Goal: Information Seeking & Learning: Answer question/provide support

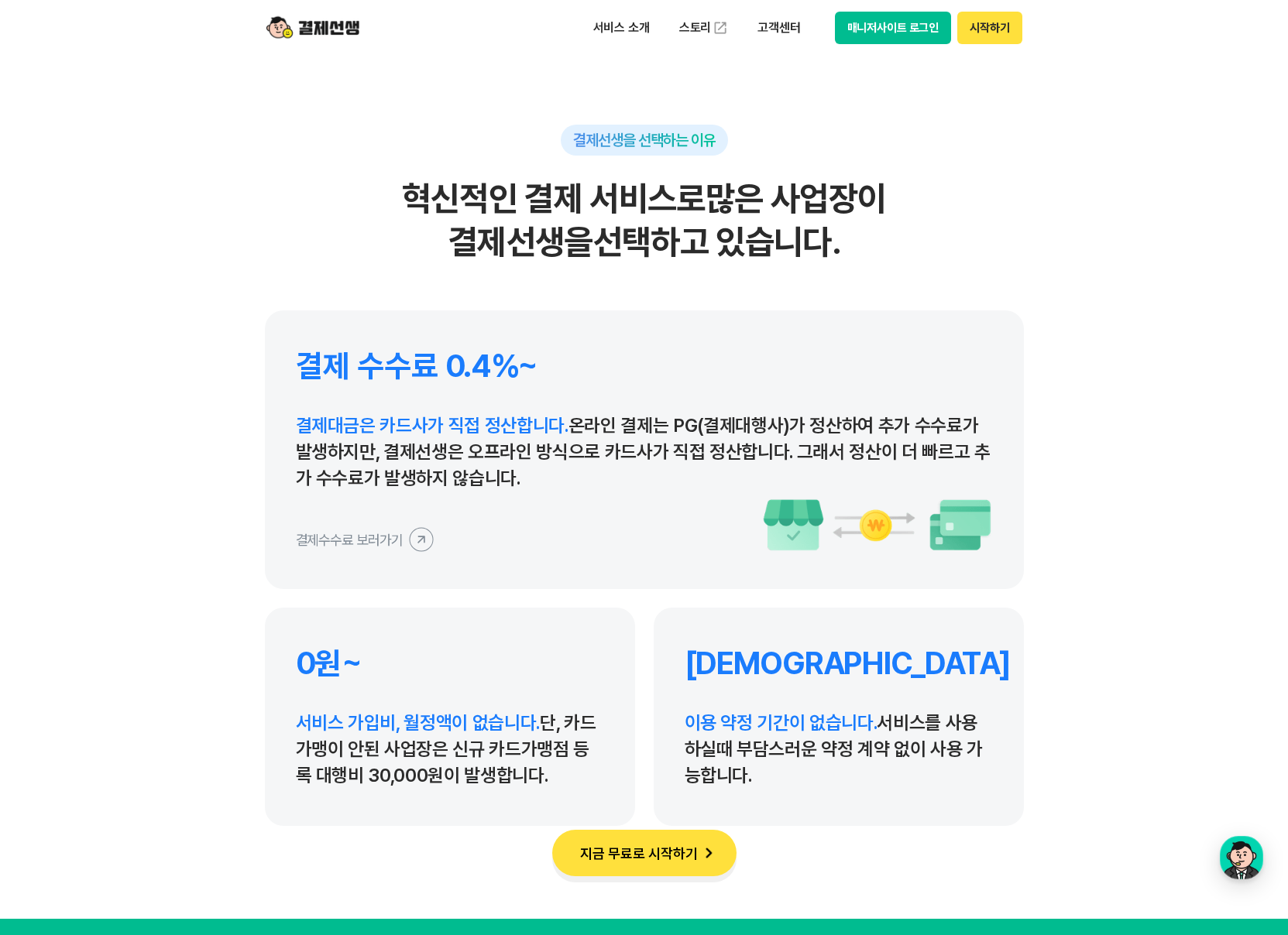
scroll to position [7097, 0]
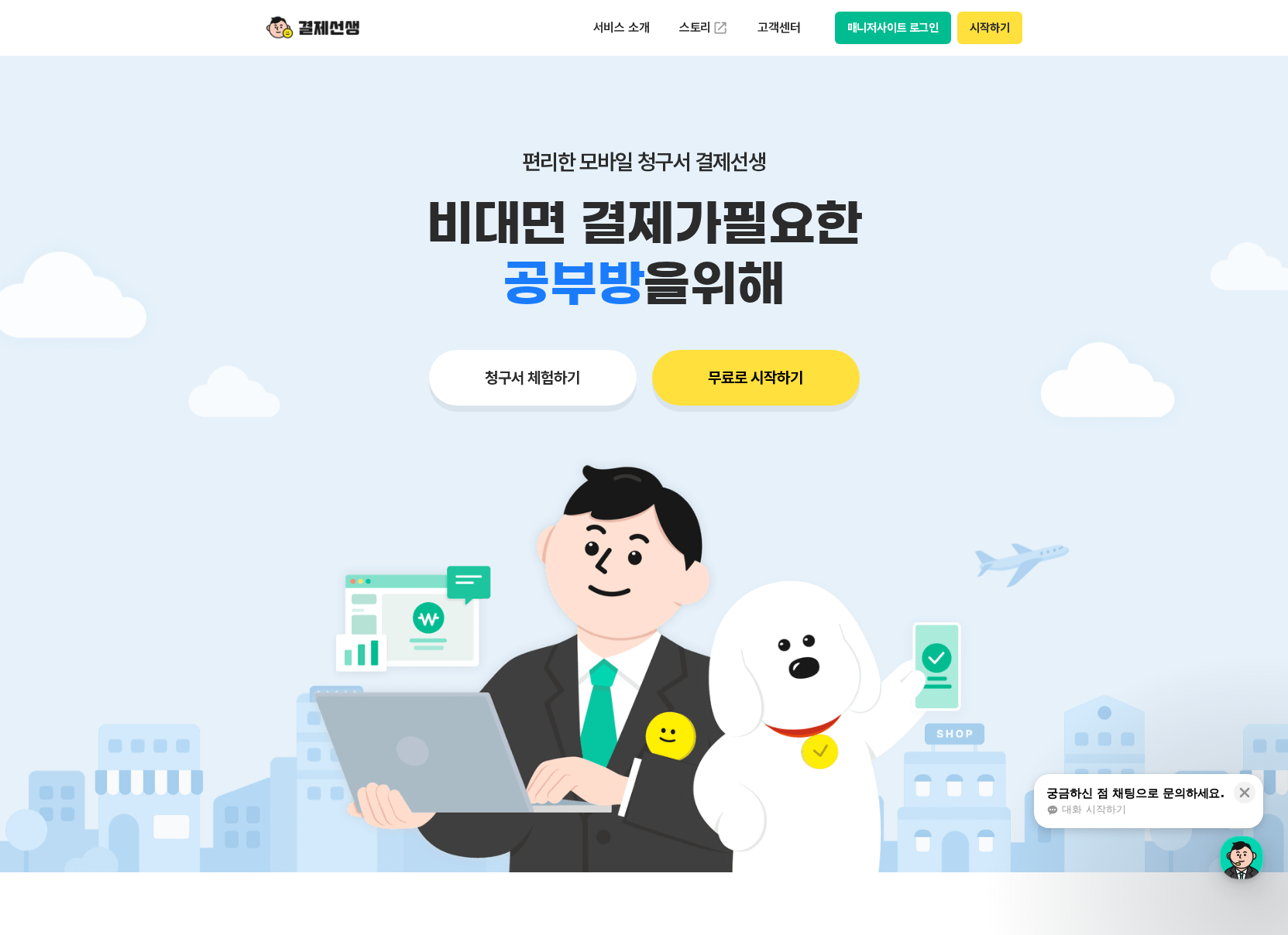
click at [755, 362] on button "무료로 시작하기" at bounding box center [755, 377] width 207 height 55
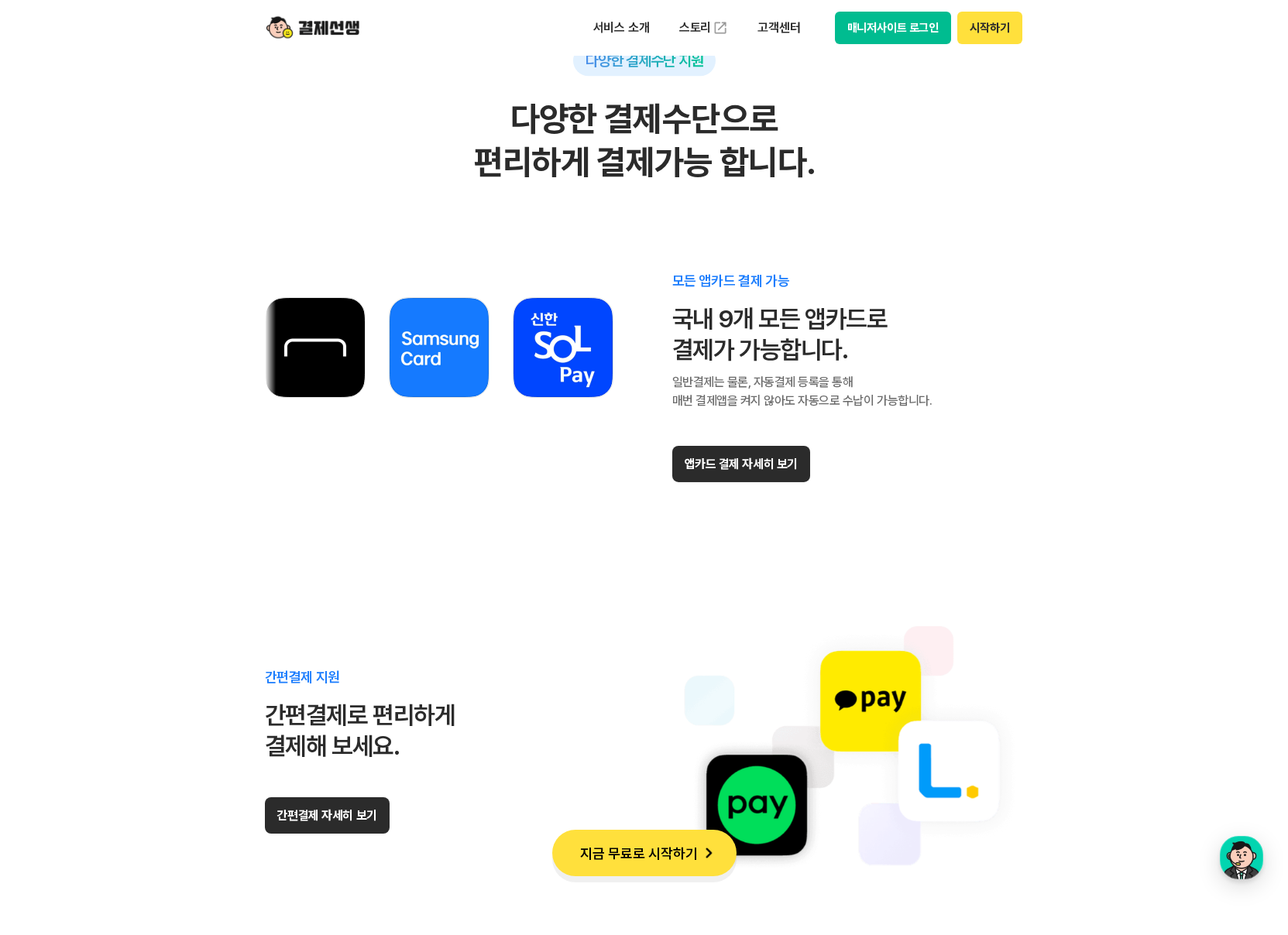
scroll to position [9017, 0]
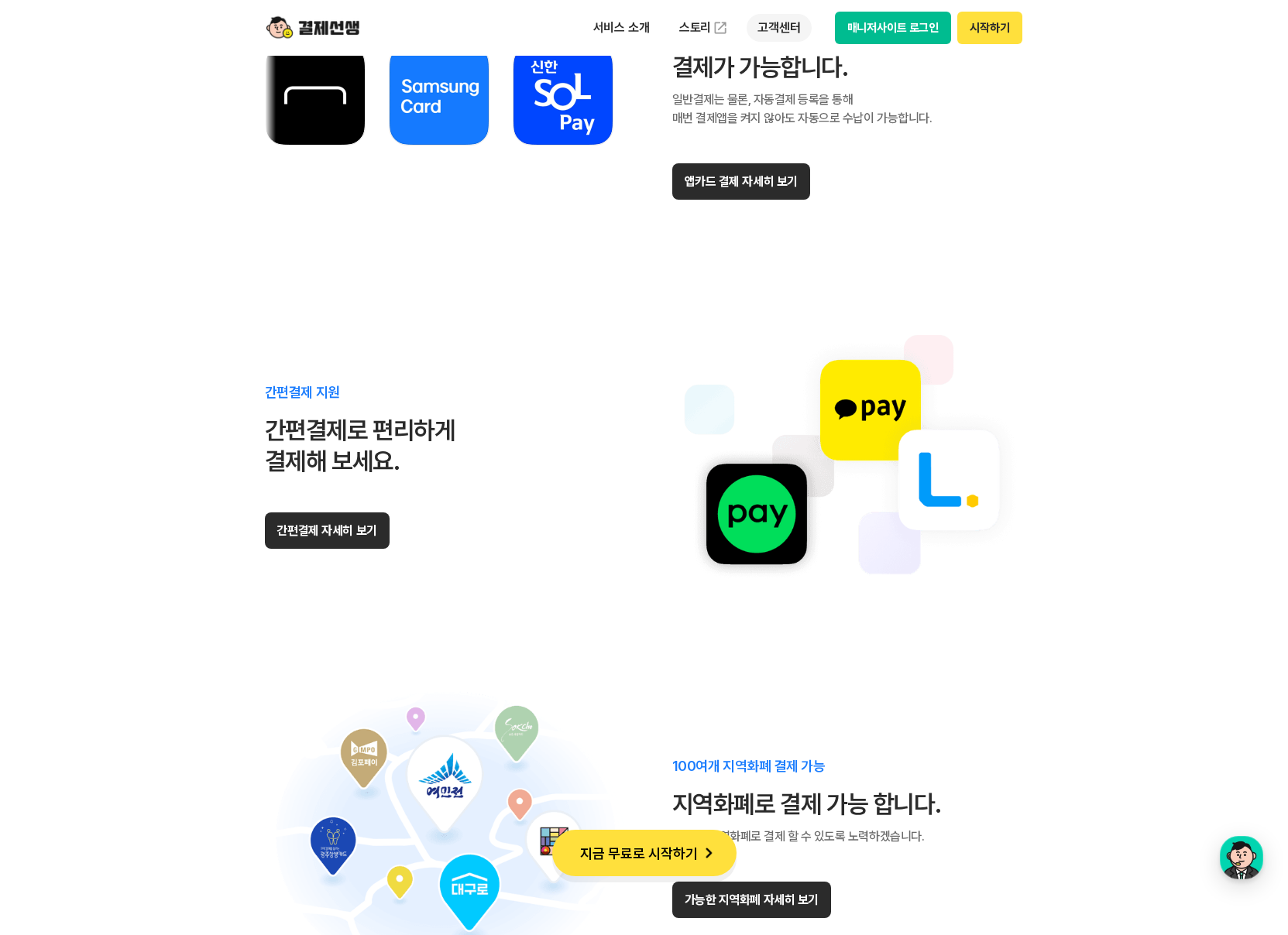
click at [776, 27] on p "고객센터" at bounding box center [778, 28] width 64 height 28
click at [639, 26] on p "서비스 소개" at bounding box center [621, 28] width 78 height 28
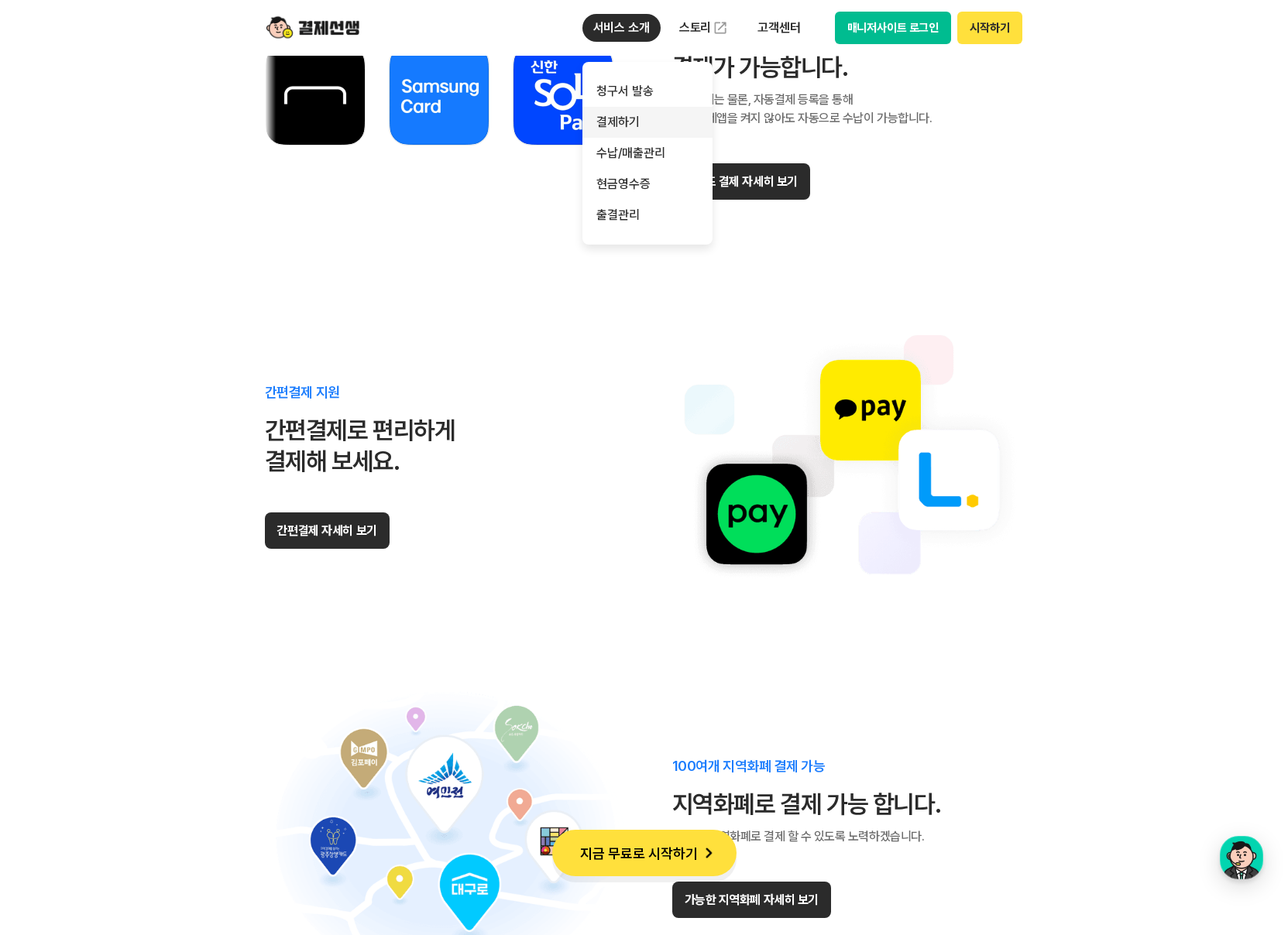
click at [623, 119] on link "결제하기" at bounding box center [647, 121] width 130 height 31
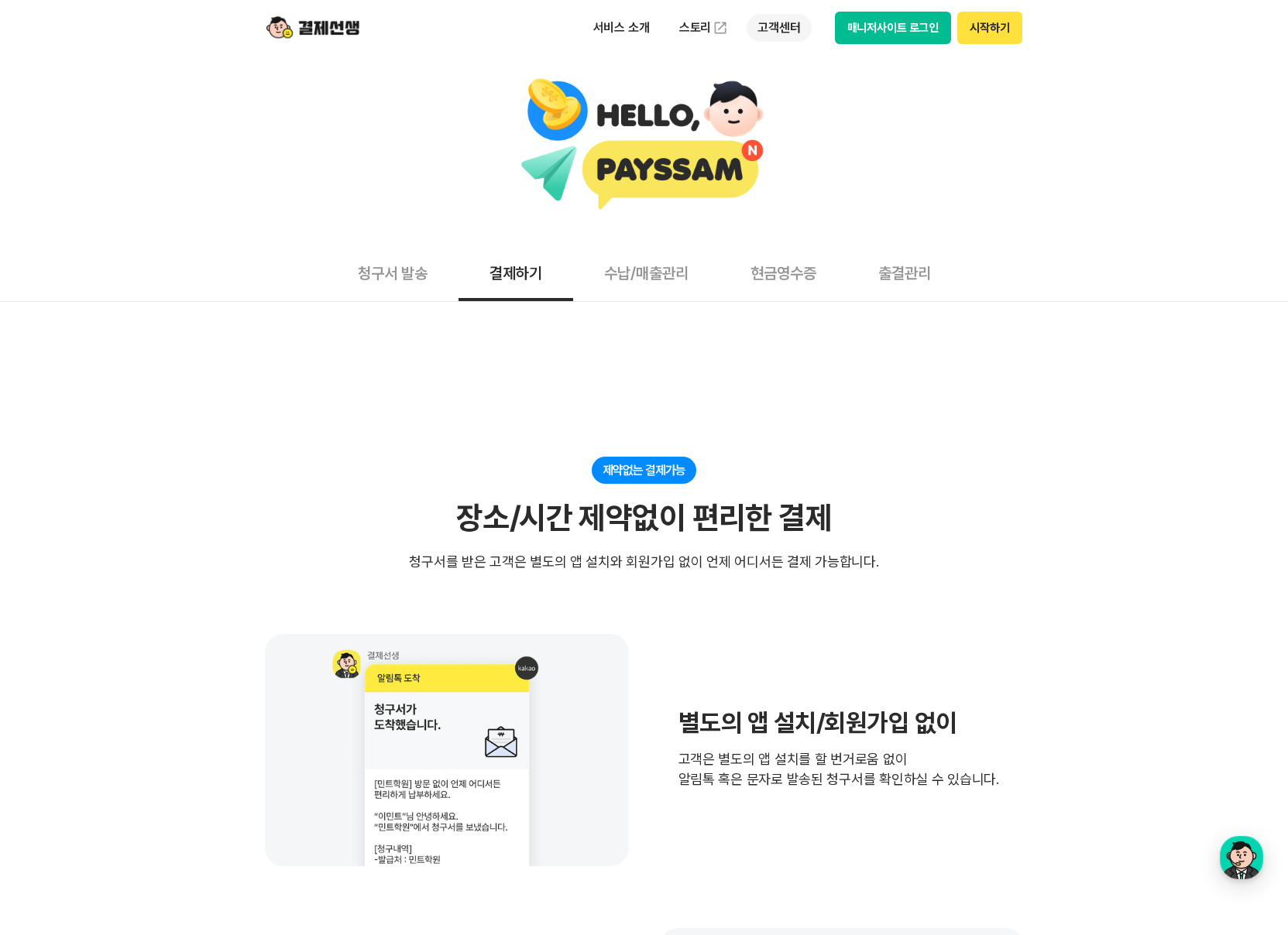
click at [789, 25] on p "고객센터" at bounding box center [778, 28] width 64 height 28
click at [783, 95] on link "자주 묻는 질문" at bounding box center [810, 91] width 130 height 31
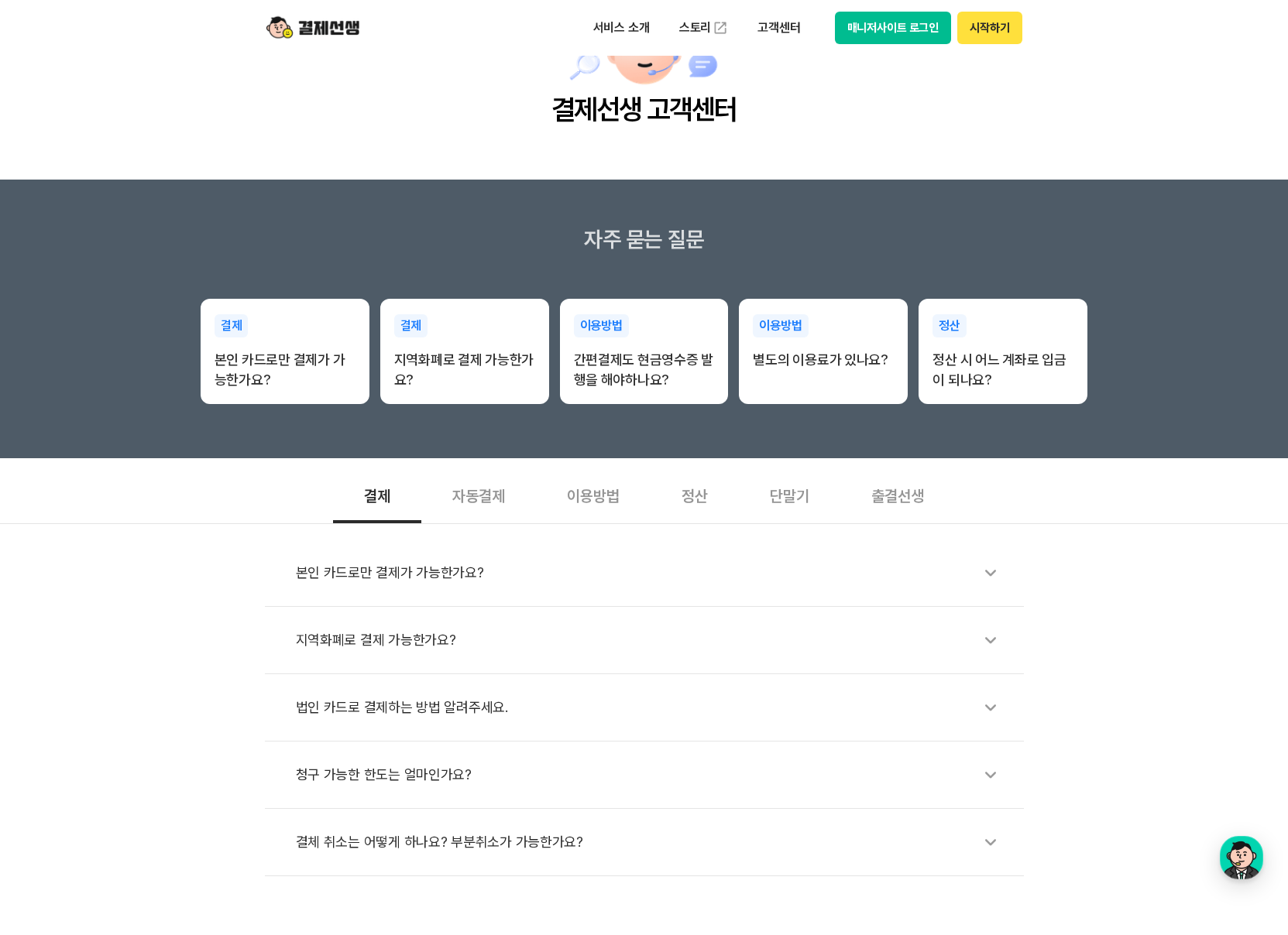
scroll to position [168, 0]
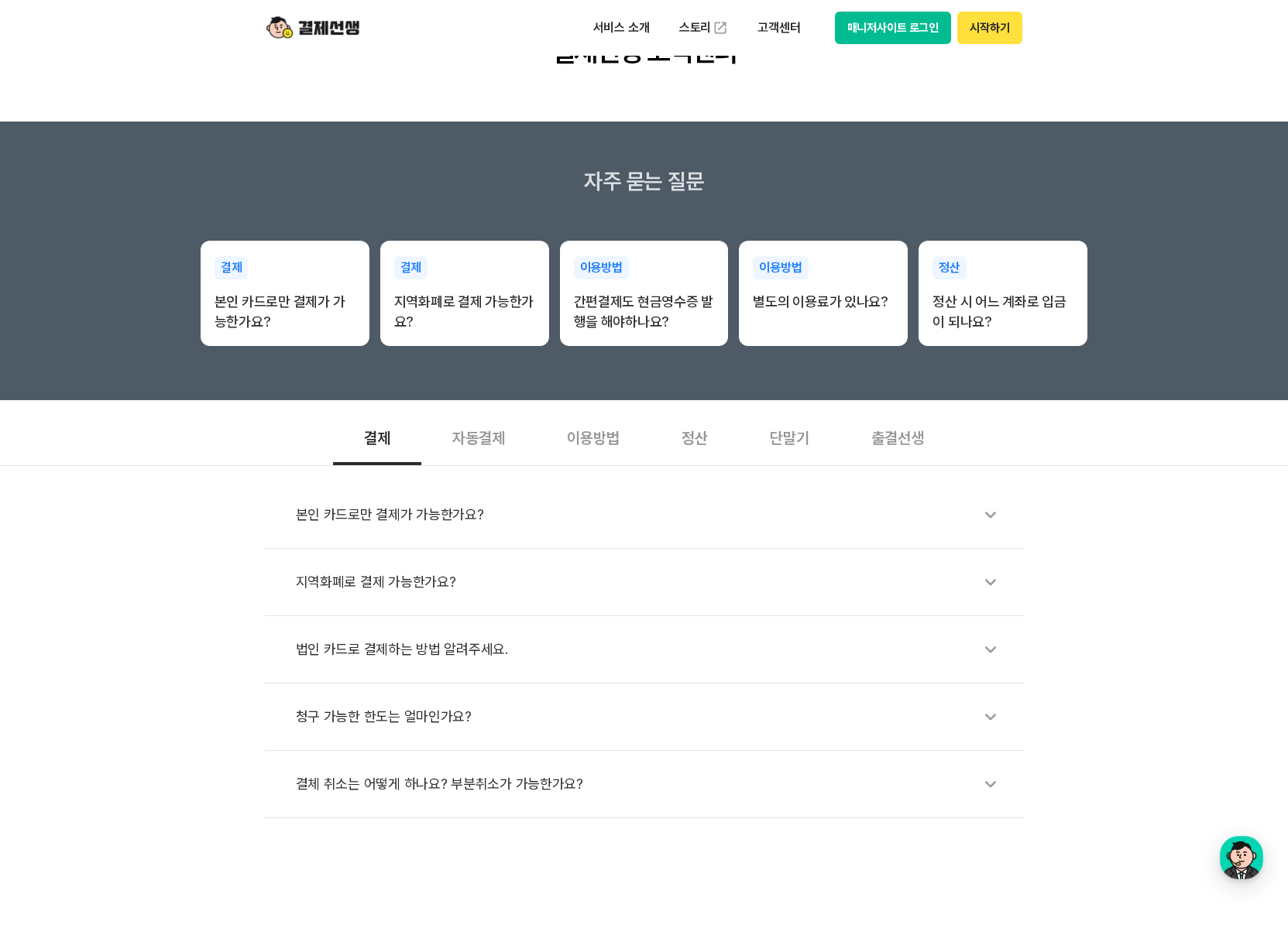
click at [438, 500] on div "본인 카드로만 결제가 가능한가요?" at bounding box center [652, 515] width 712 height 36
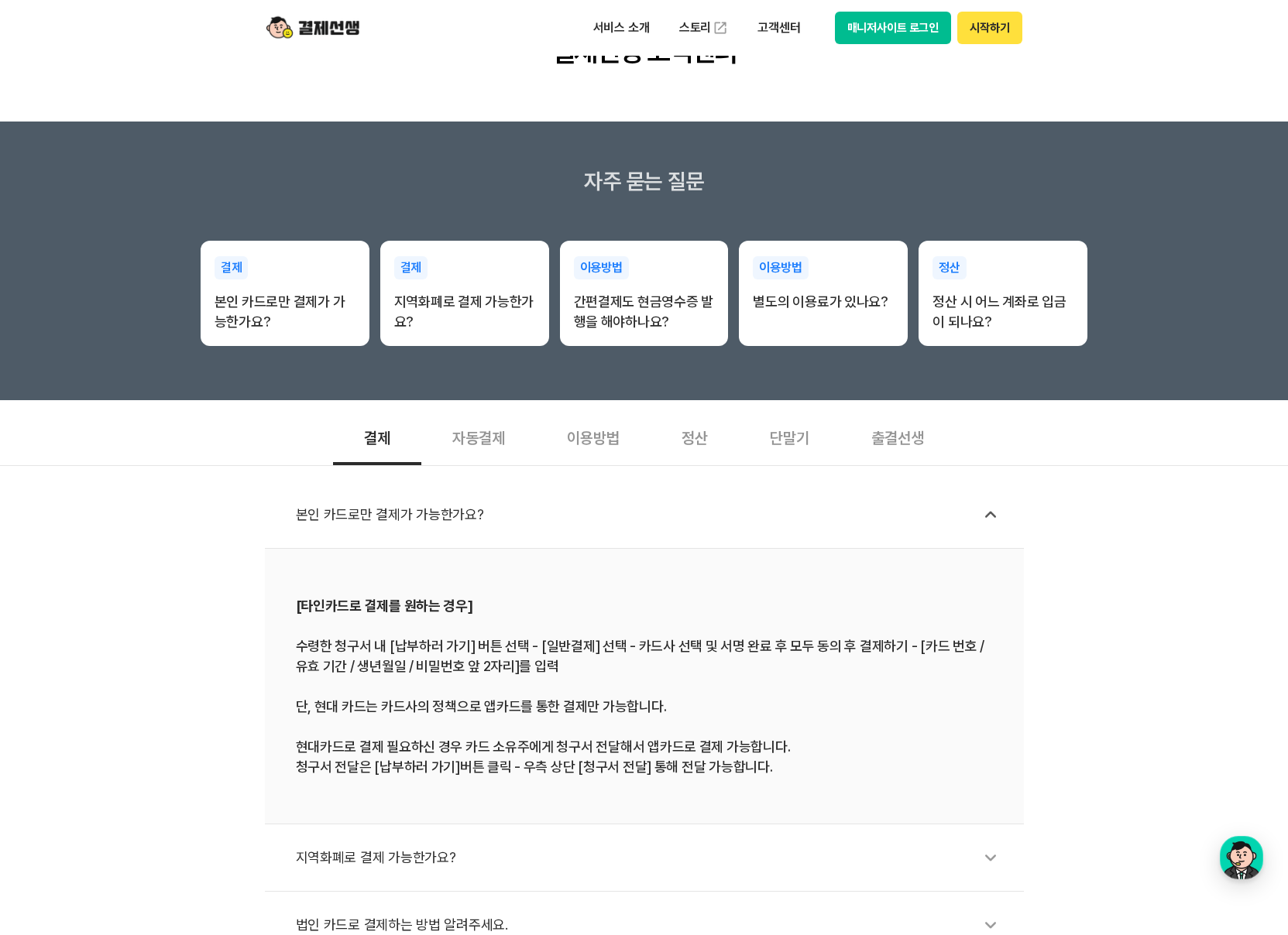
click at [435, 502] on div "본인 카드로만 결제가 가능한가요?" at bounding box center [652, 515] width 712 height 36
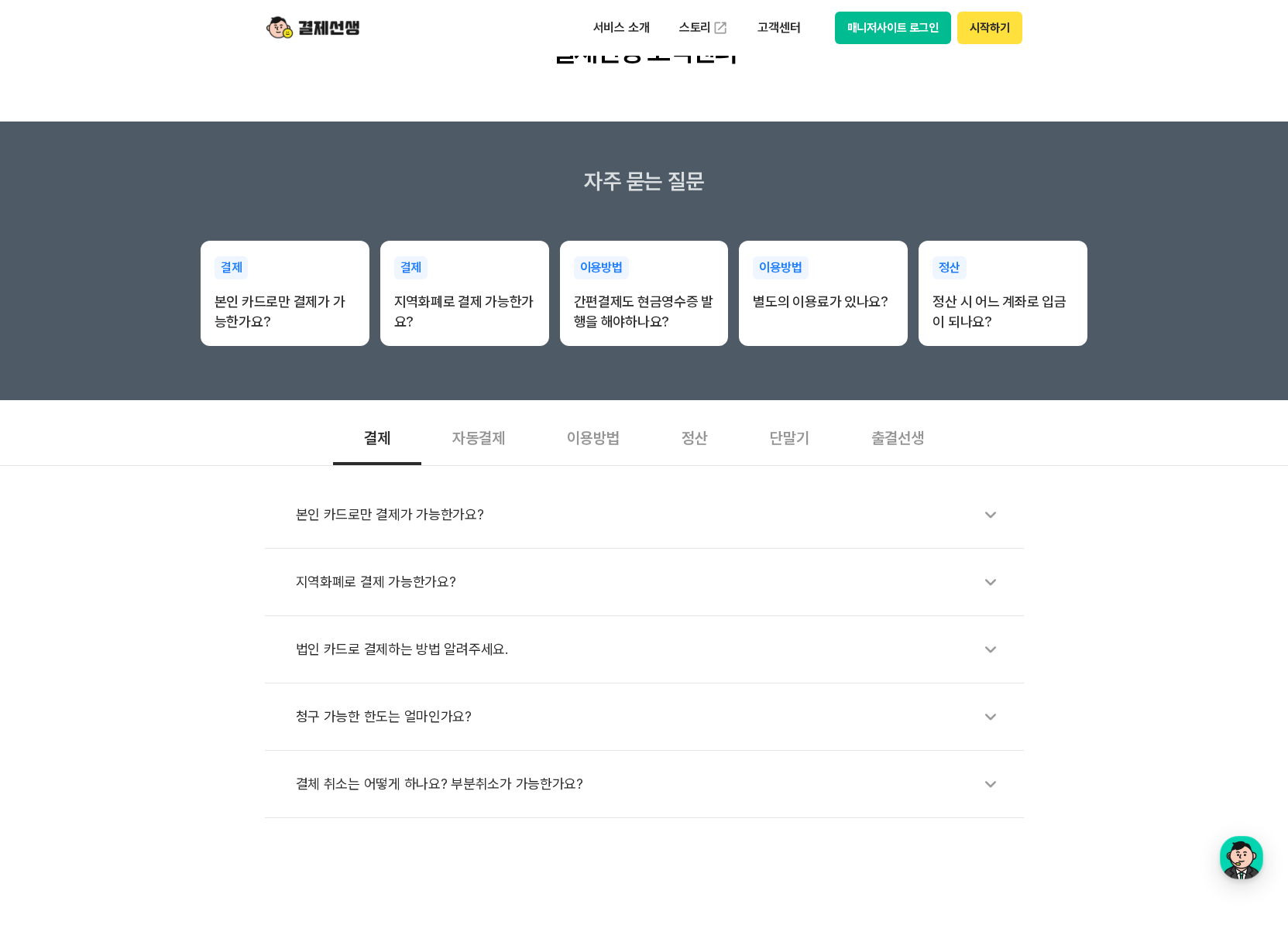
click at [435, 500] on div "본인 카드로만 결제가 가능한가요?" at bounding box center [652, 515] width 712 height 36
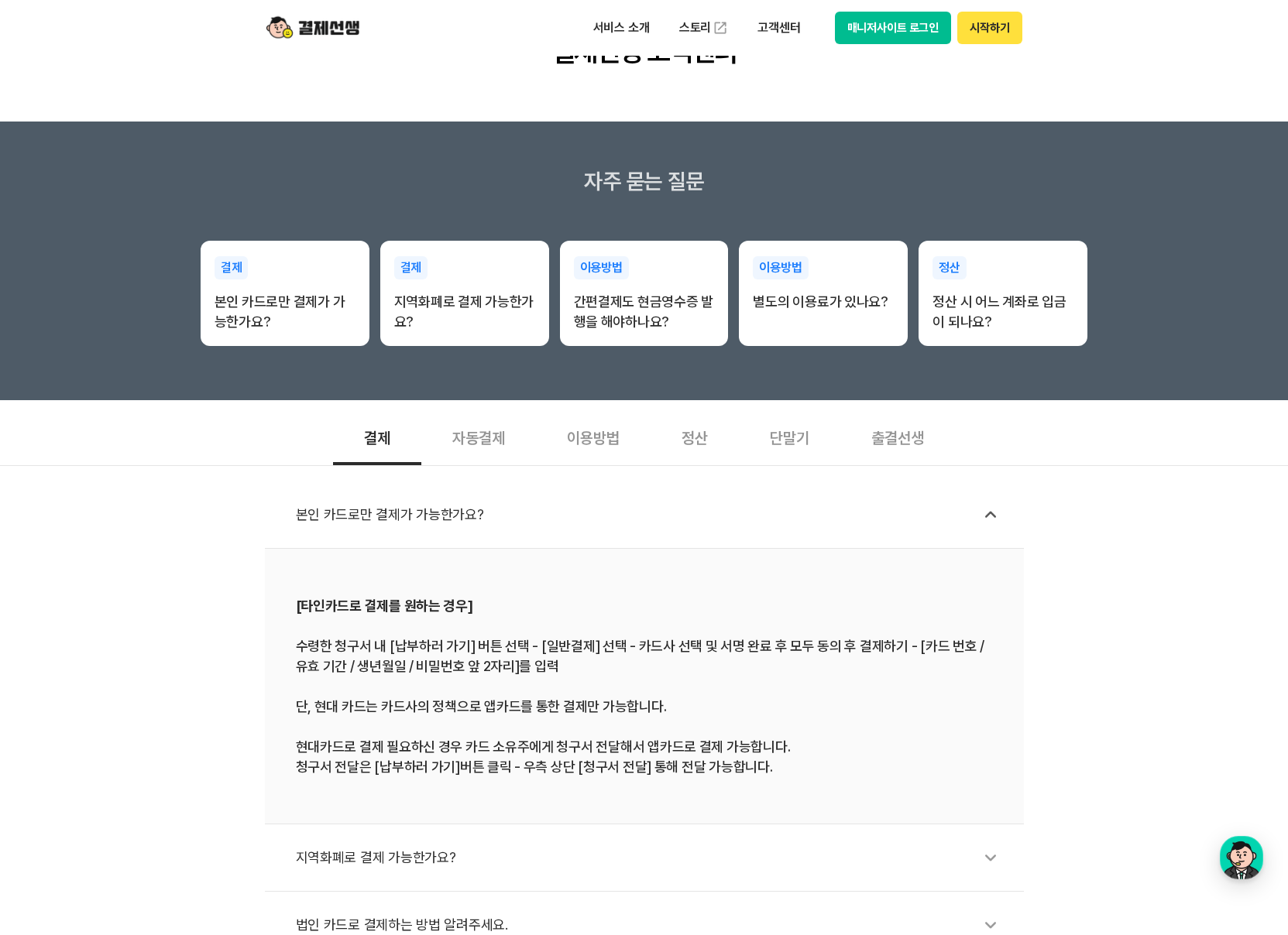
click at [443, 505] on div "본인 카드로만 결제가 가능한가요?" at bounding box center [652, 515] width 712 height 36
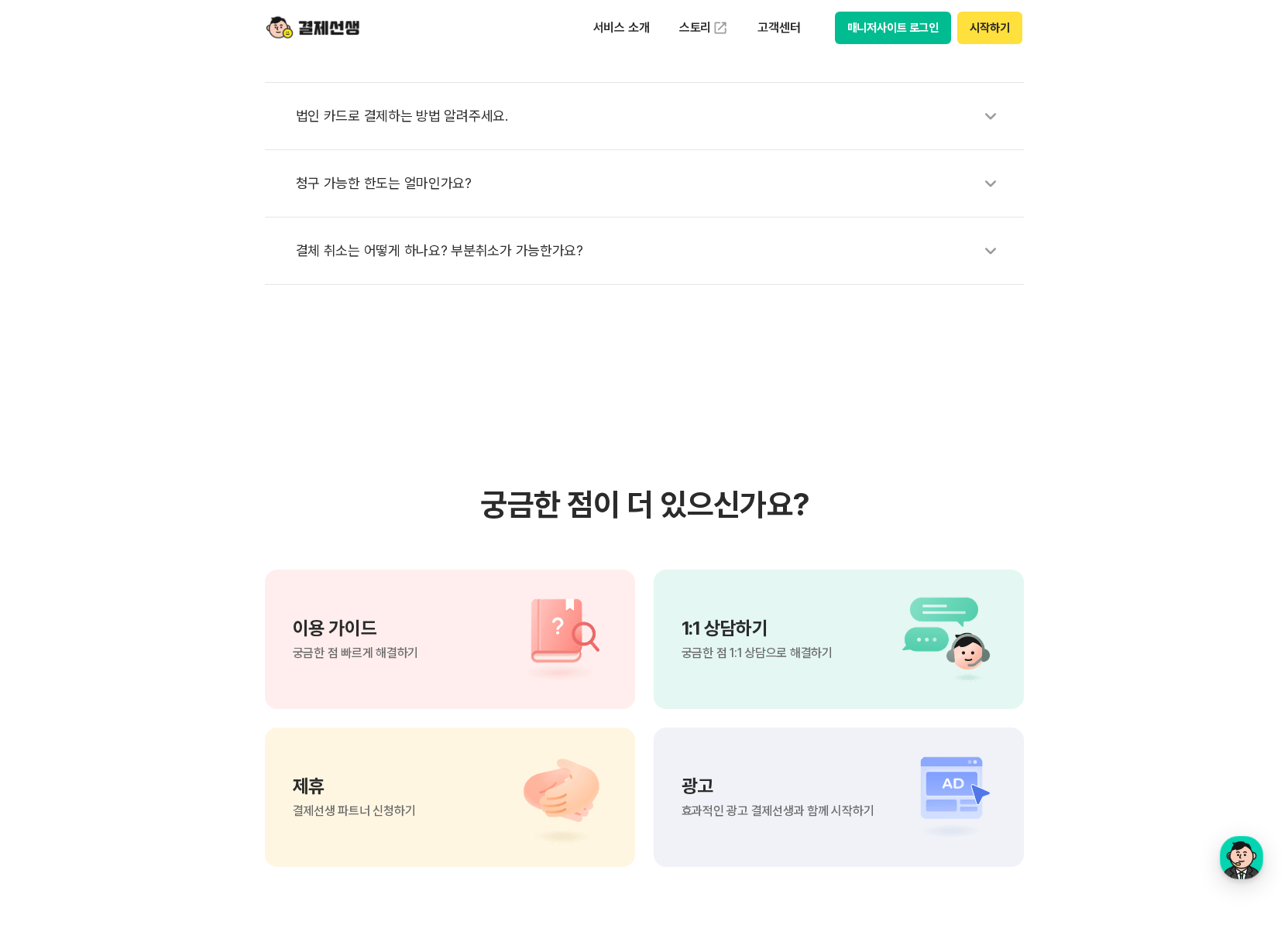
scroll to position [906, 0]
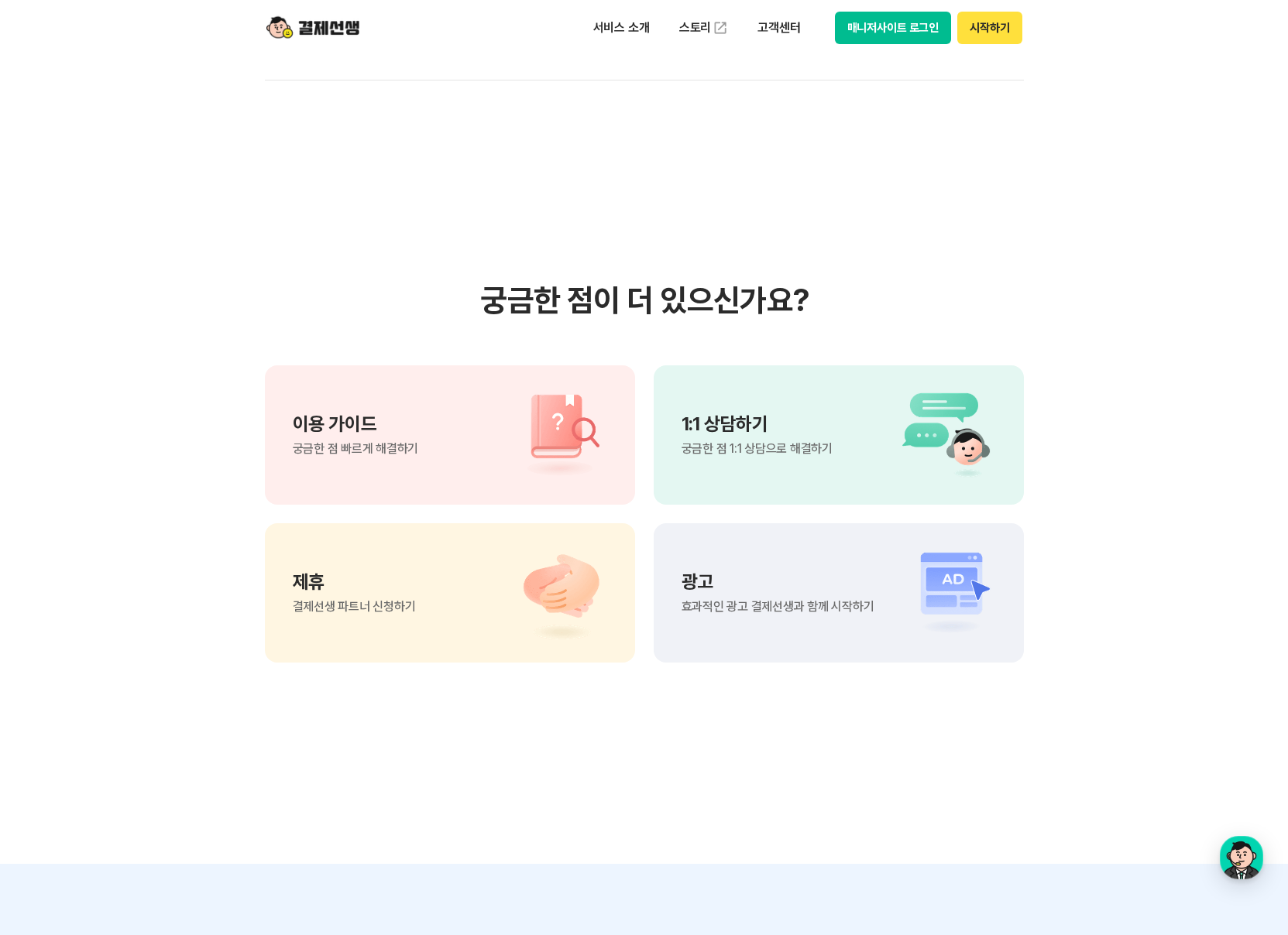
click at [437, 430] on div "이용 가이드 궁금한 점 빠르게 해결하기" at bounding box center [450, 434] width 370 height 140
click at [876, 250] on section "궁금한 점이 더 있으신가요? 이용 가이드 궁금한 점 빠르게 해결하기 1:1 상담하기 궁금한 점 1:1 상담으로 해결하기 제휴 결제선생 파트너 …" at bounding box center [644, 472] width 1288 height 783
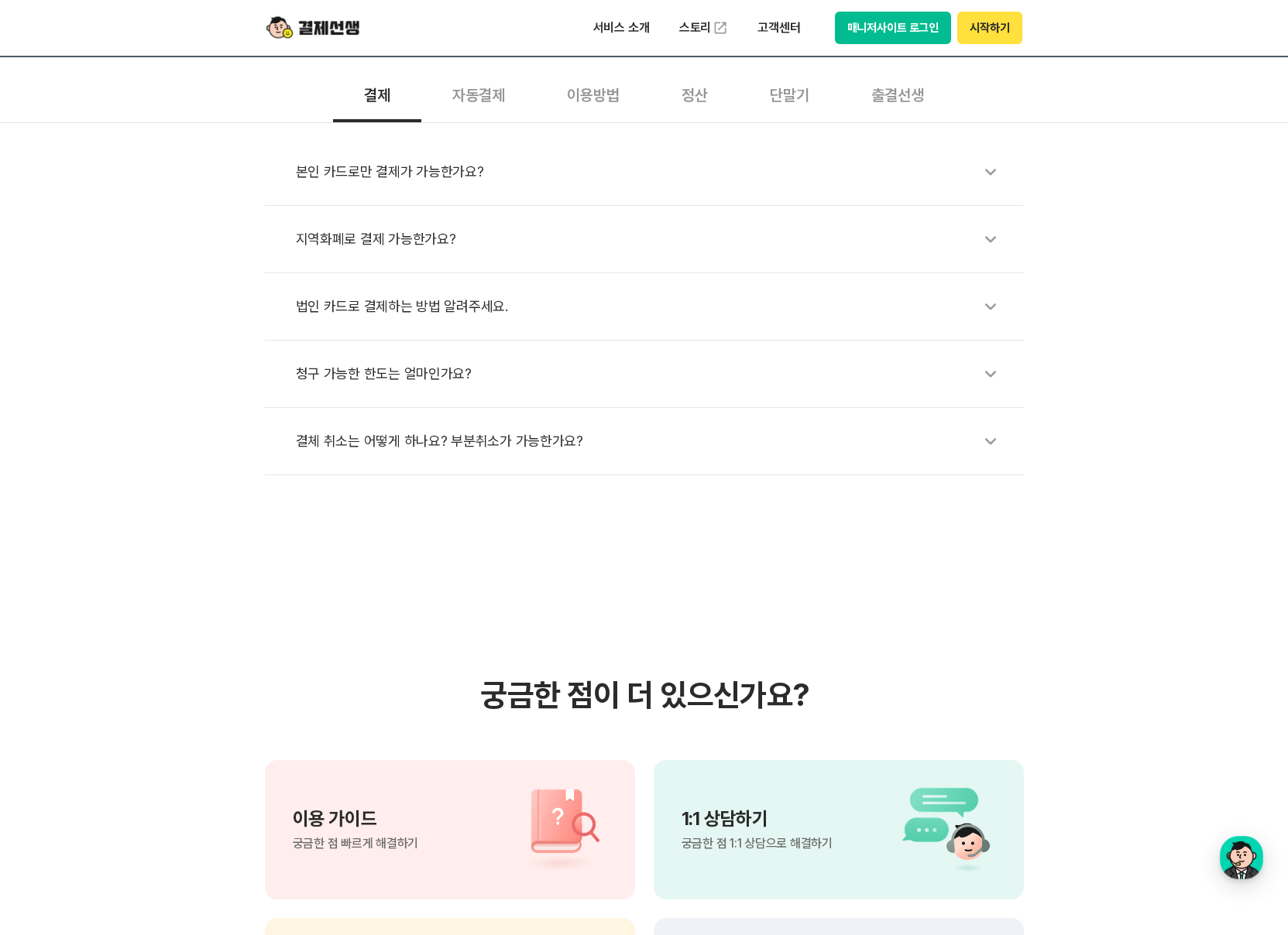
scroll to position [117, 0]
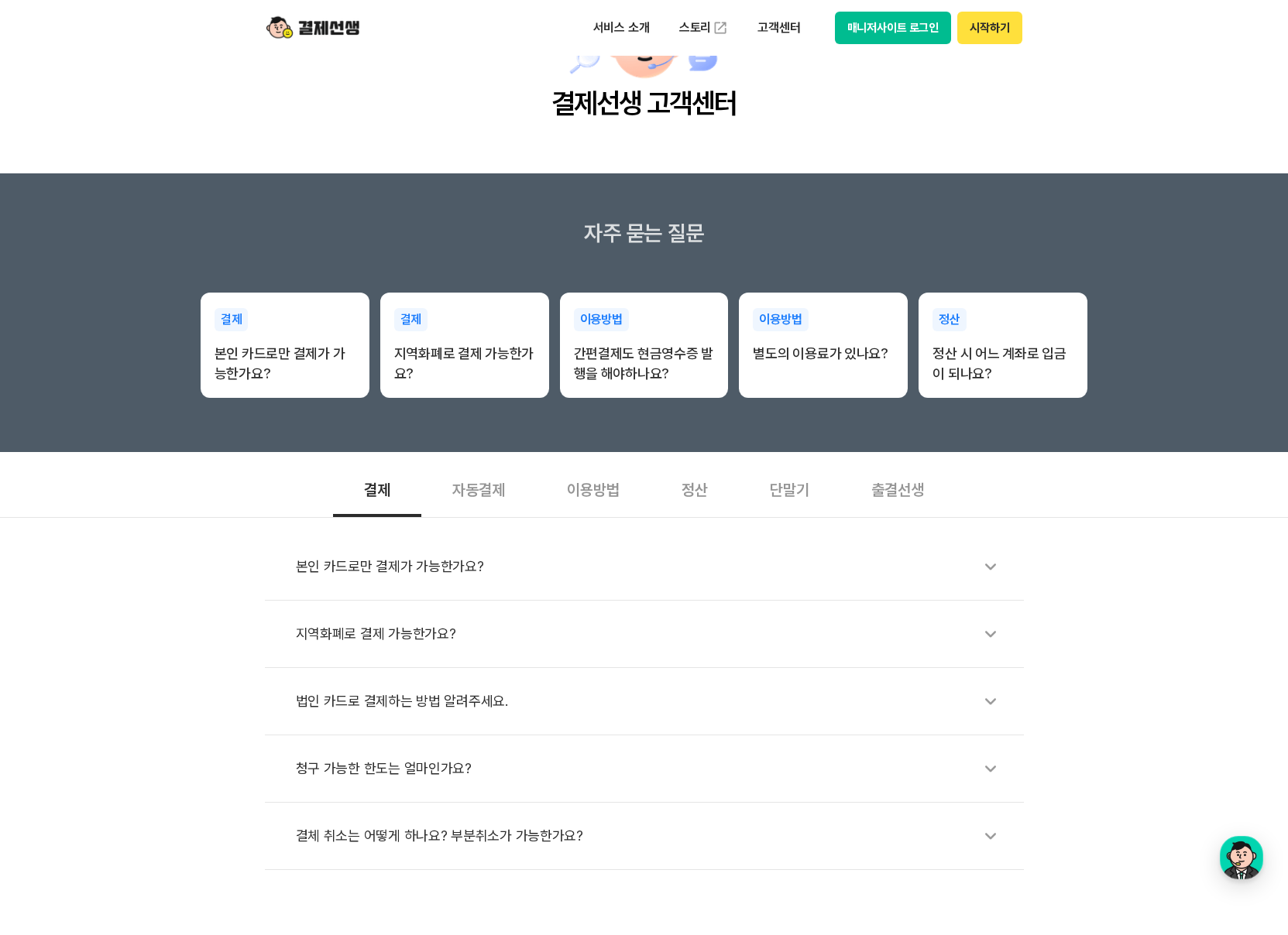
click at [492, 486] on div "자동결제" at bounding box center [478, 488] width 115 height 57
click at [773, 500] on div "단말기" at bounding box center [789, 488] width 102 height 57
click at [375, 558] on div "단말기 구매 할 수 있나요?" at bounding box center [652, 566] width 712 height 36
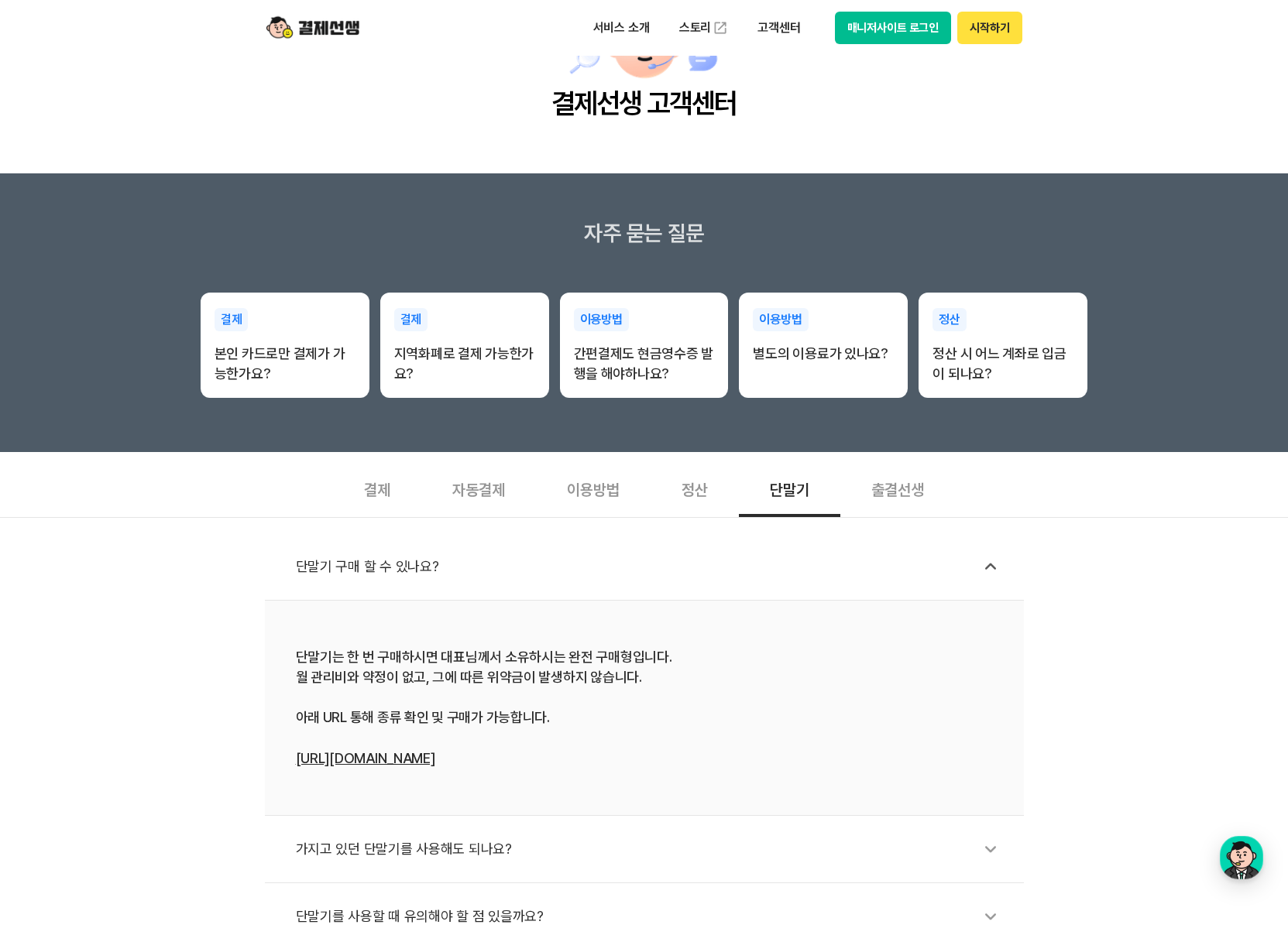
click at [413, 756] on link "https://linq.kr:9000/payssam" at bounding box center [365, 758] width 140 height 17
